Goal: Task Accomplishment & Management: Use online tool/utility

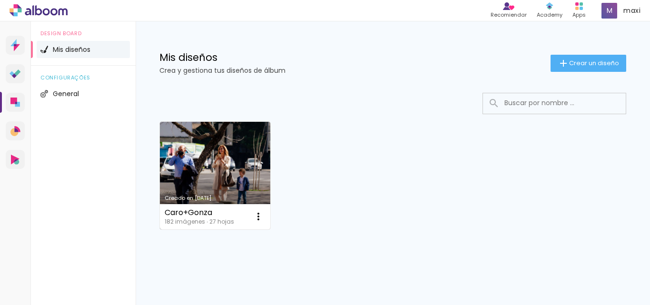
click at [218, 178] on link "Creado en [DATE]" at bounding box center [215, 175] width 110 height 107
